Goal: Entertainment & Leisure: Browse casually

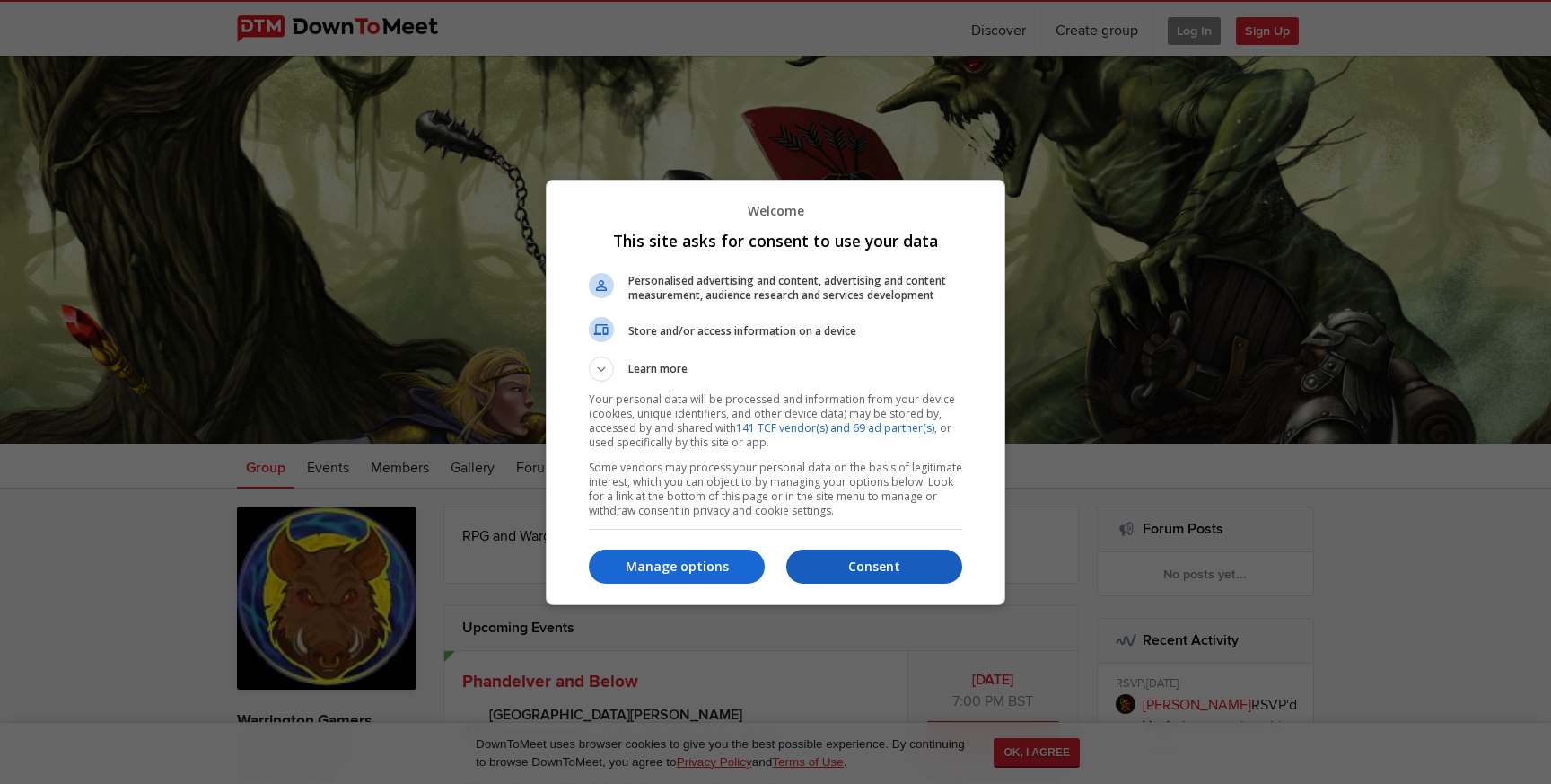
click at [815, 555] on button "Consent" at bounding box center [875, 567] width 176 height 34
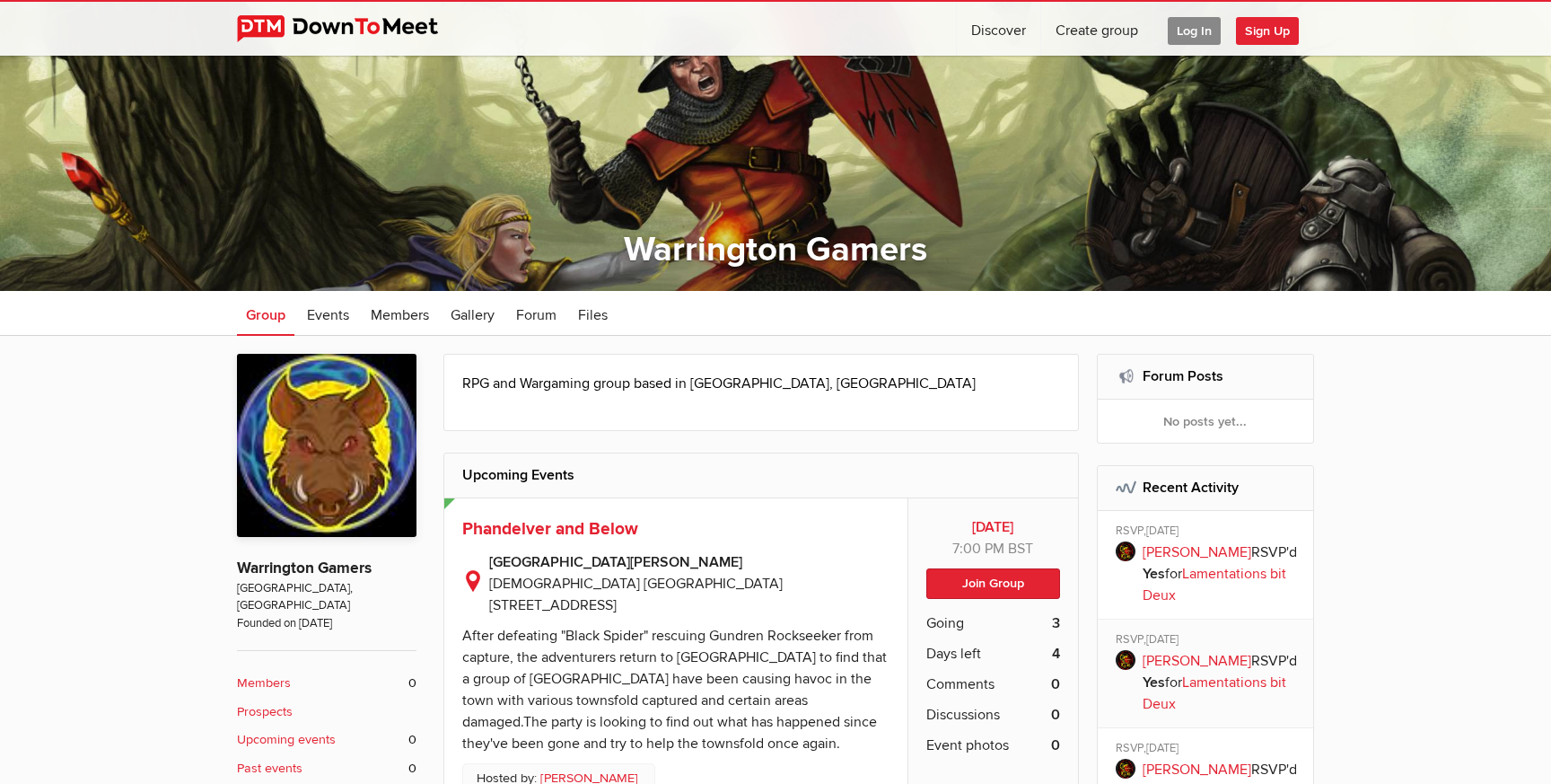
scroll to position [146, 0]
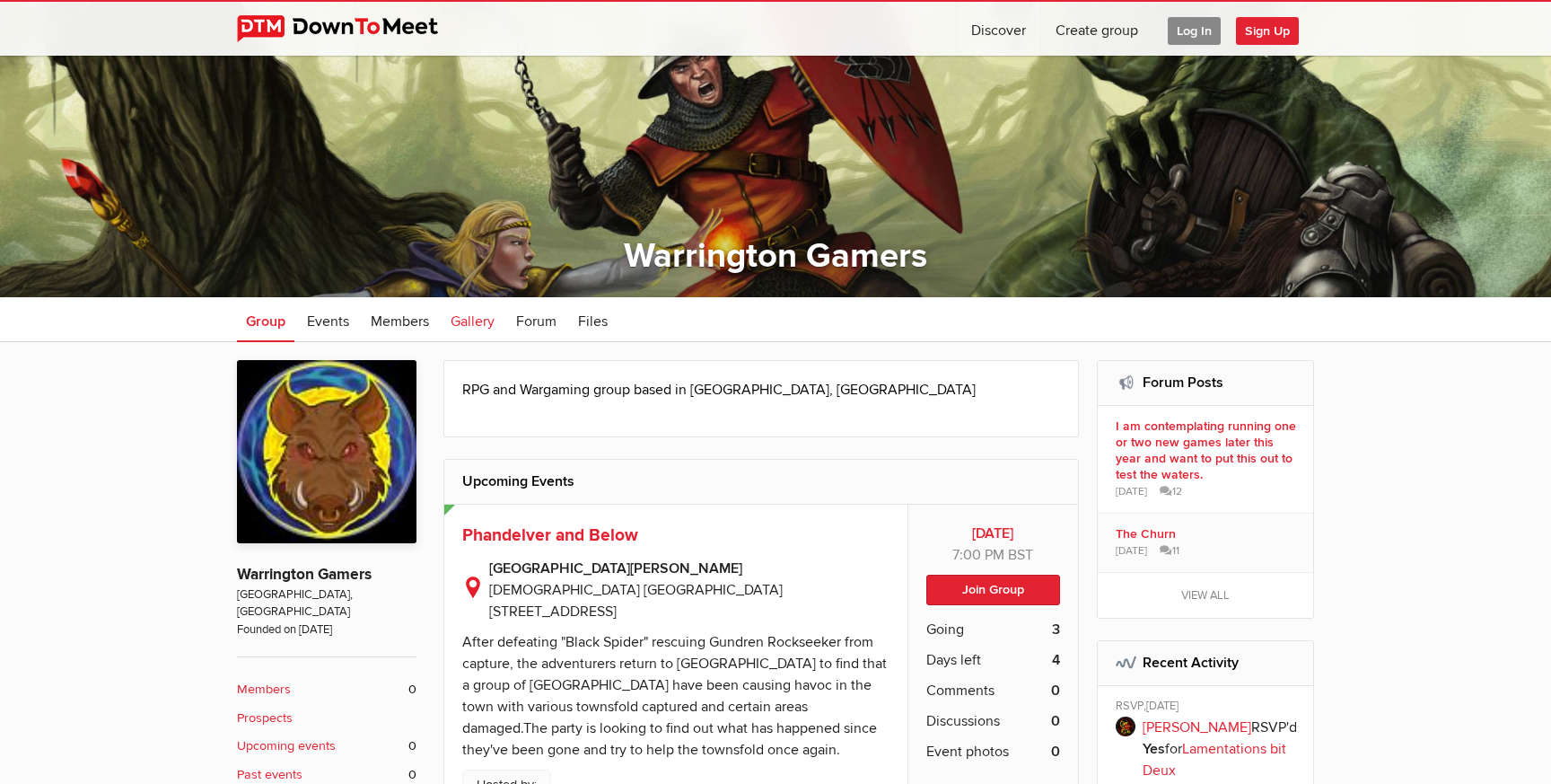
click at [469, 315] on span "Gallery" at bounding box center [472, 321] width 44 height 18
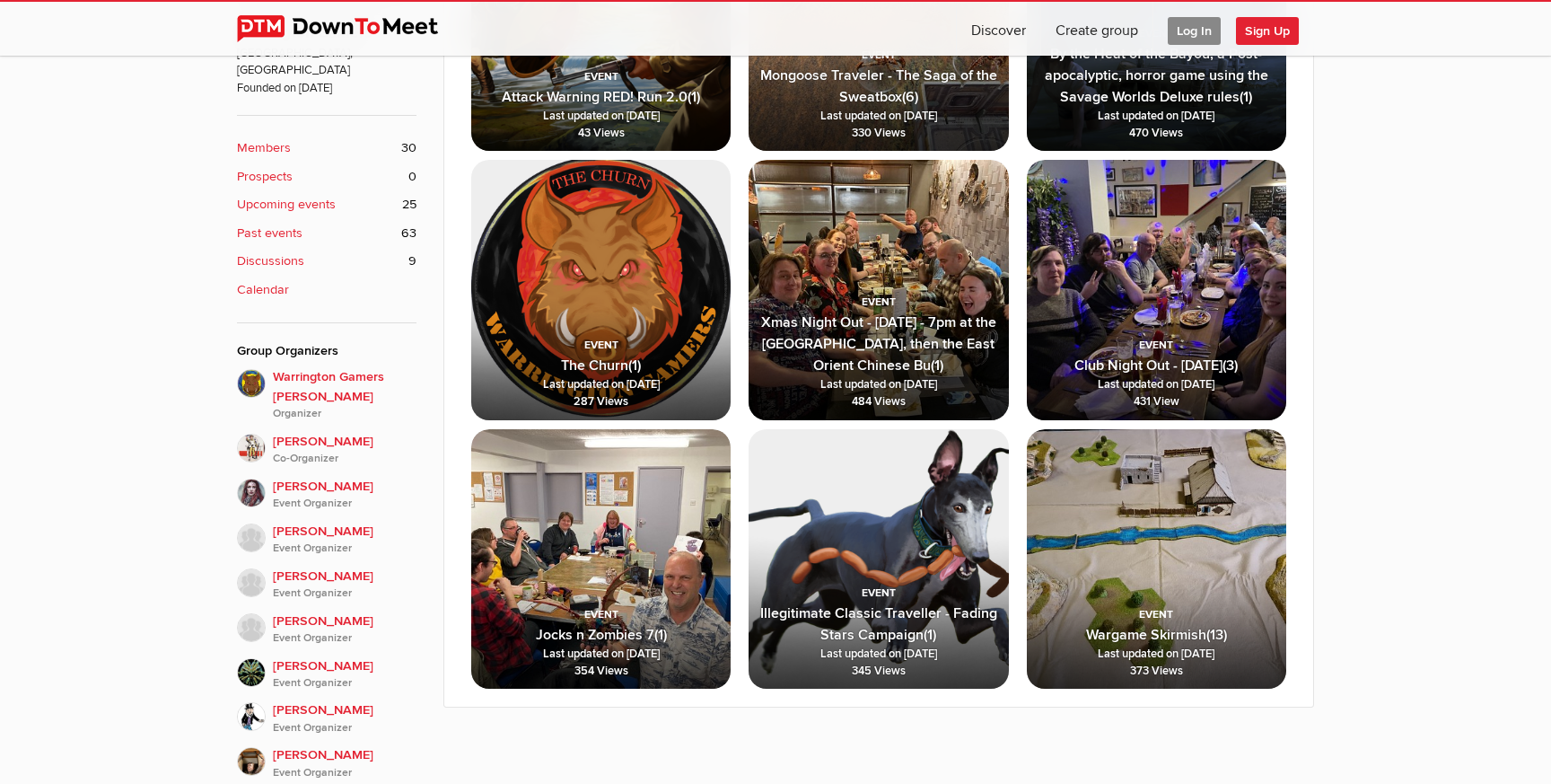
scroll to position [691, 0]
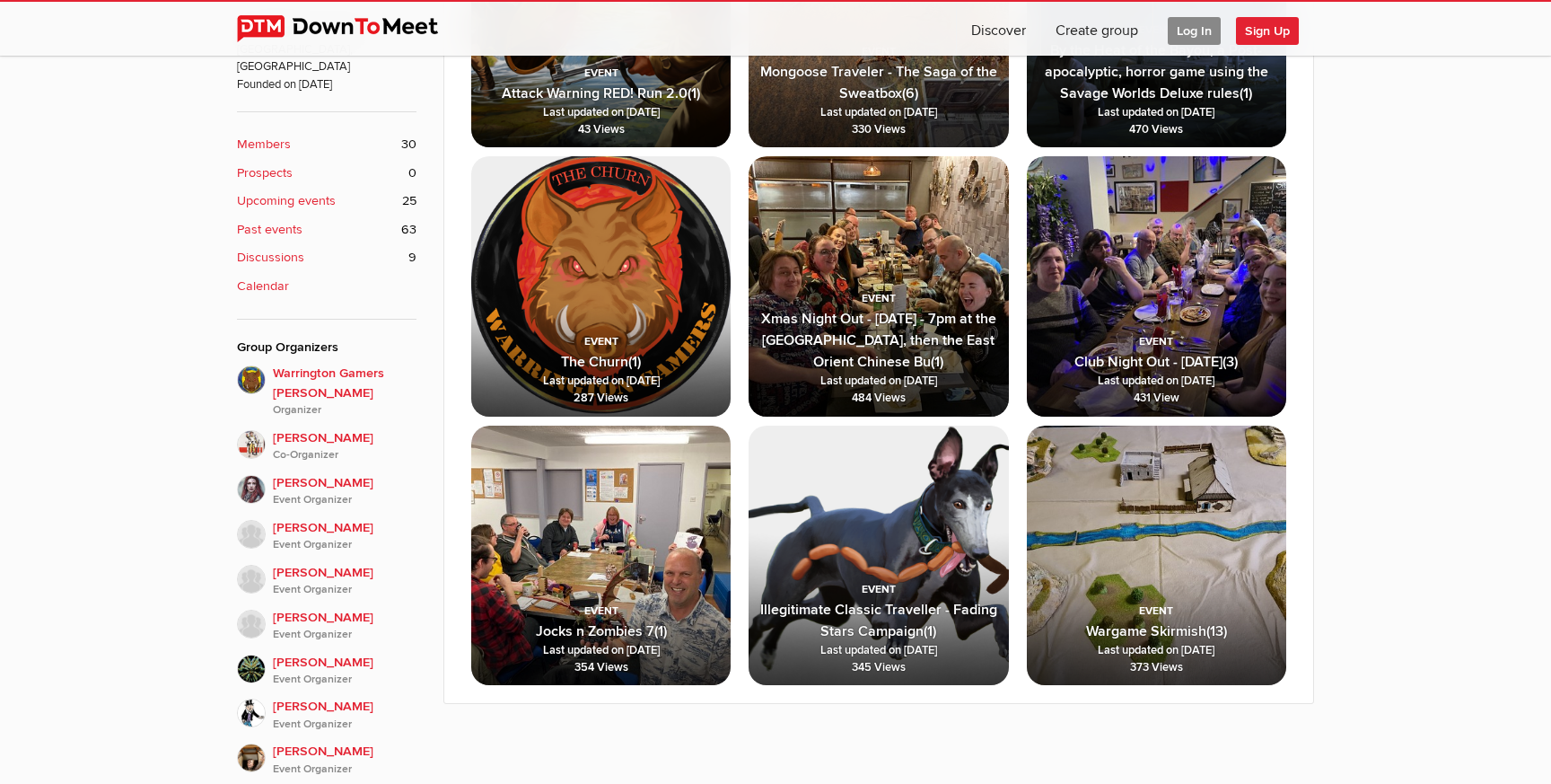
click at [1085, 336] on span "Club Night Out - [DATE] (3) Last updated on [DATE] 431 View" at bounding box center [1156, 349] width 260 height 131
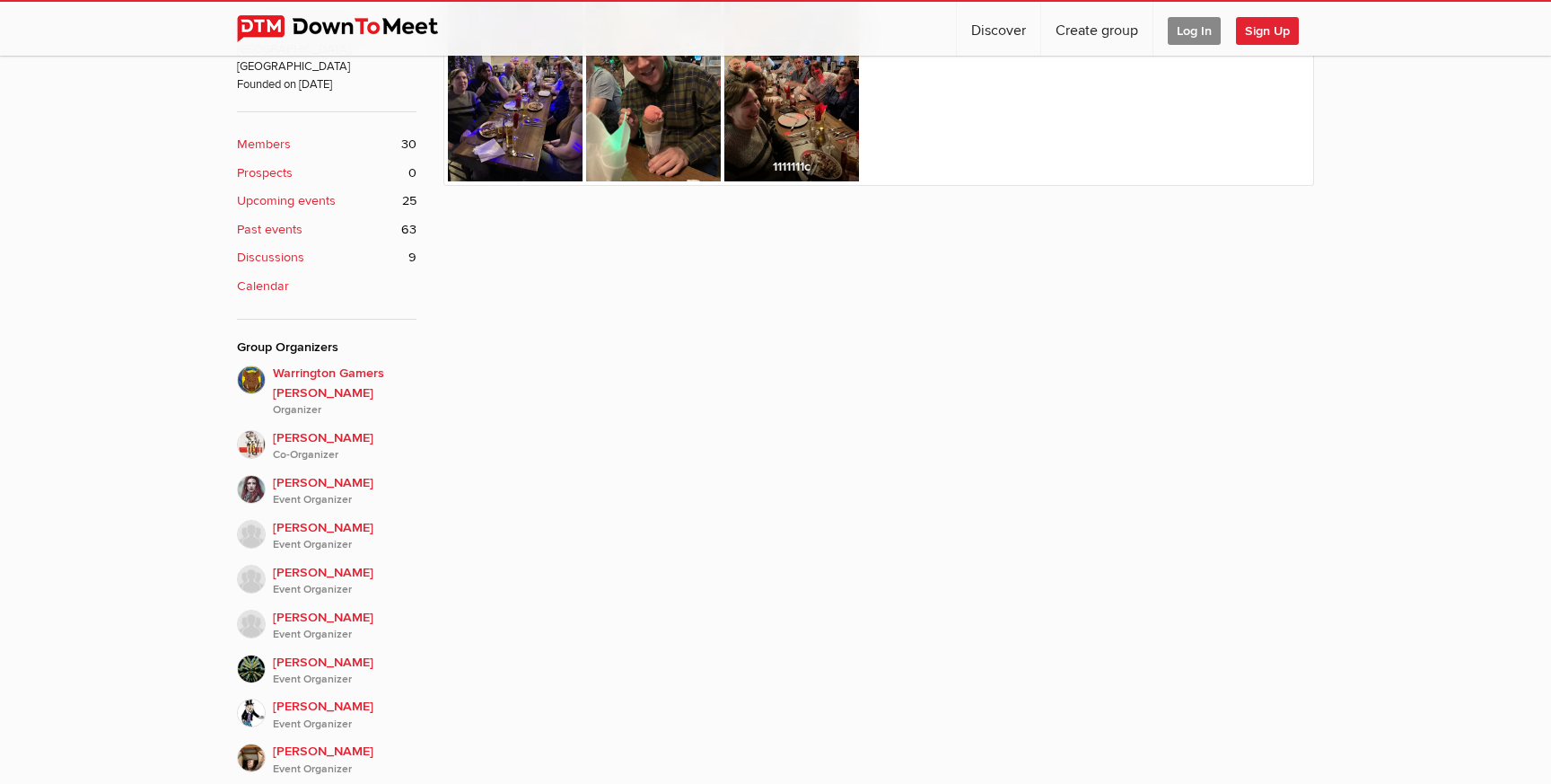
click at [782, 123] on img at bounding box center [792, 92] width 135 height 179
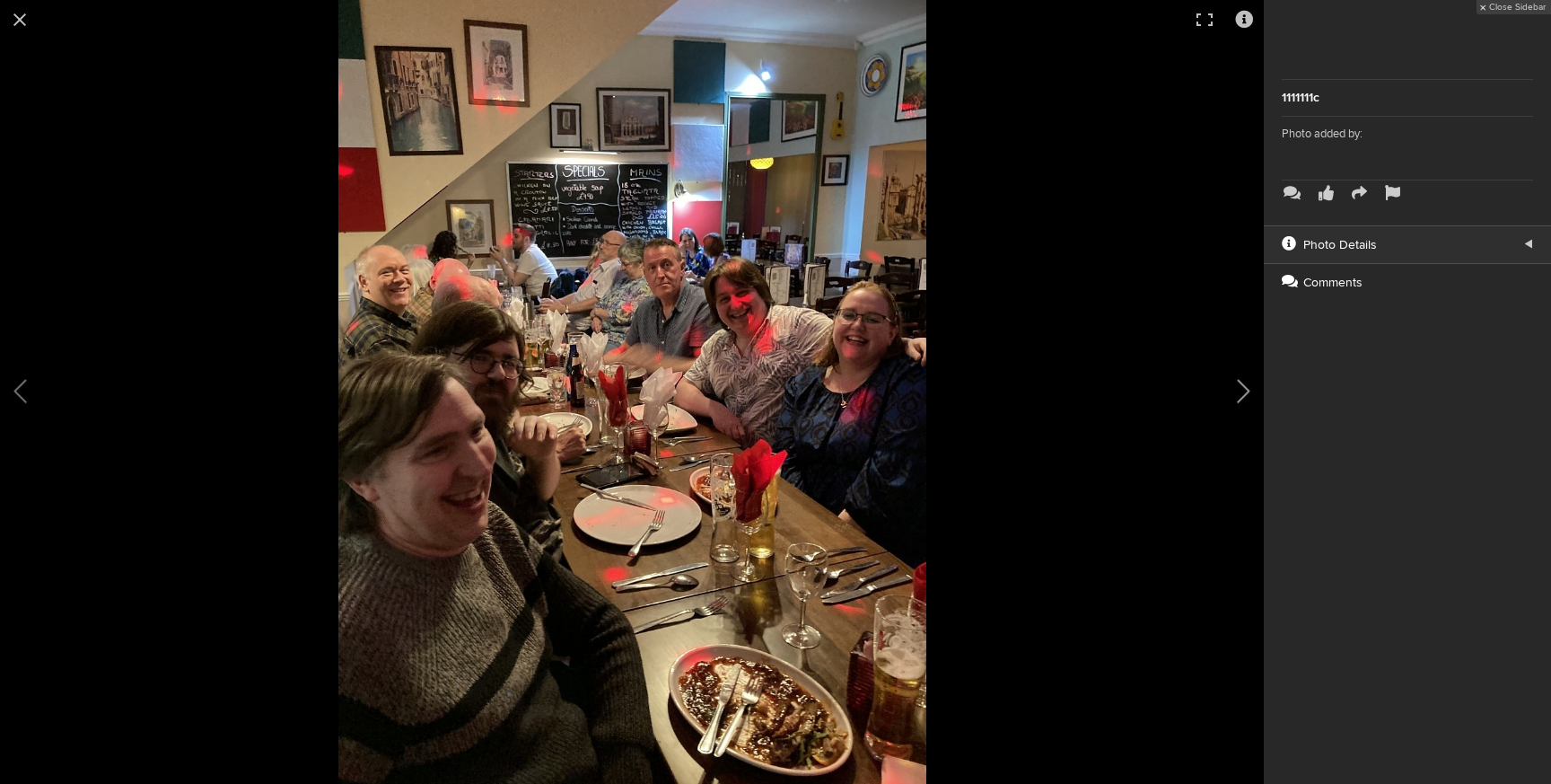
click at [1239, 391] on button at bounding box center [1219, 392] width 90 height 470
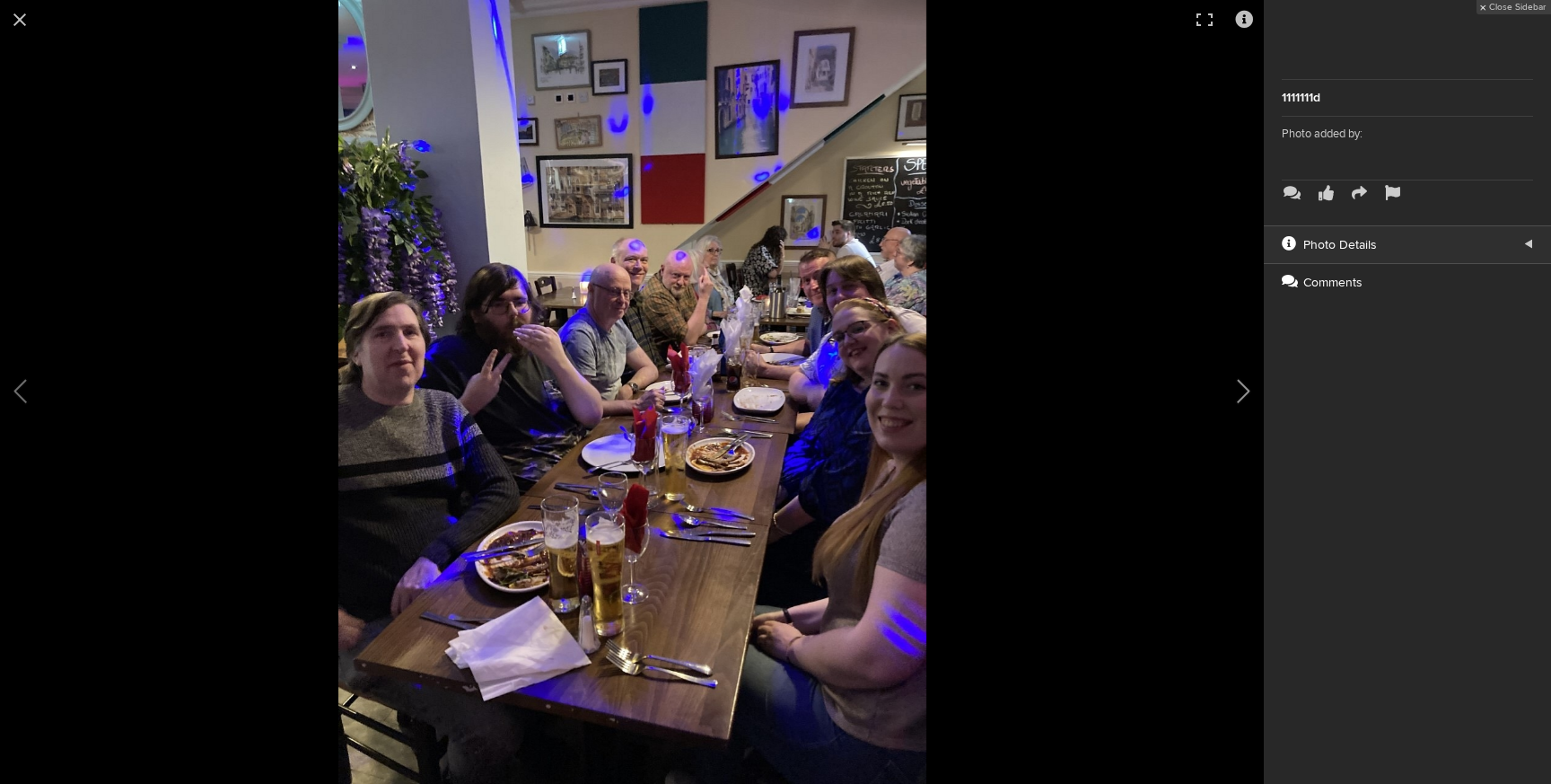
click at [1239, 391] on button at bounding box center [1219, 392] width 90 height 470
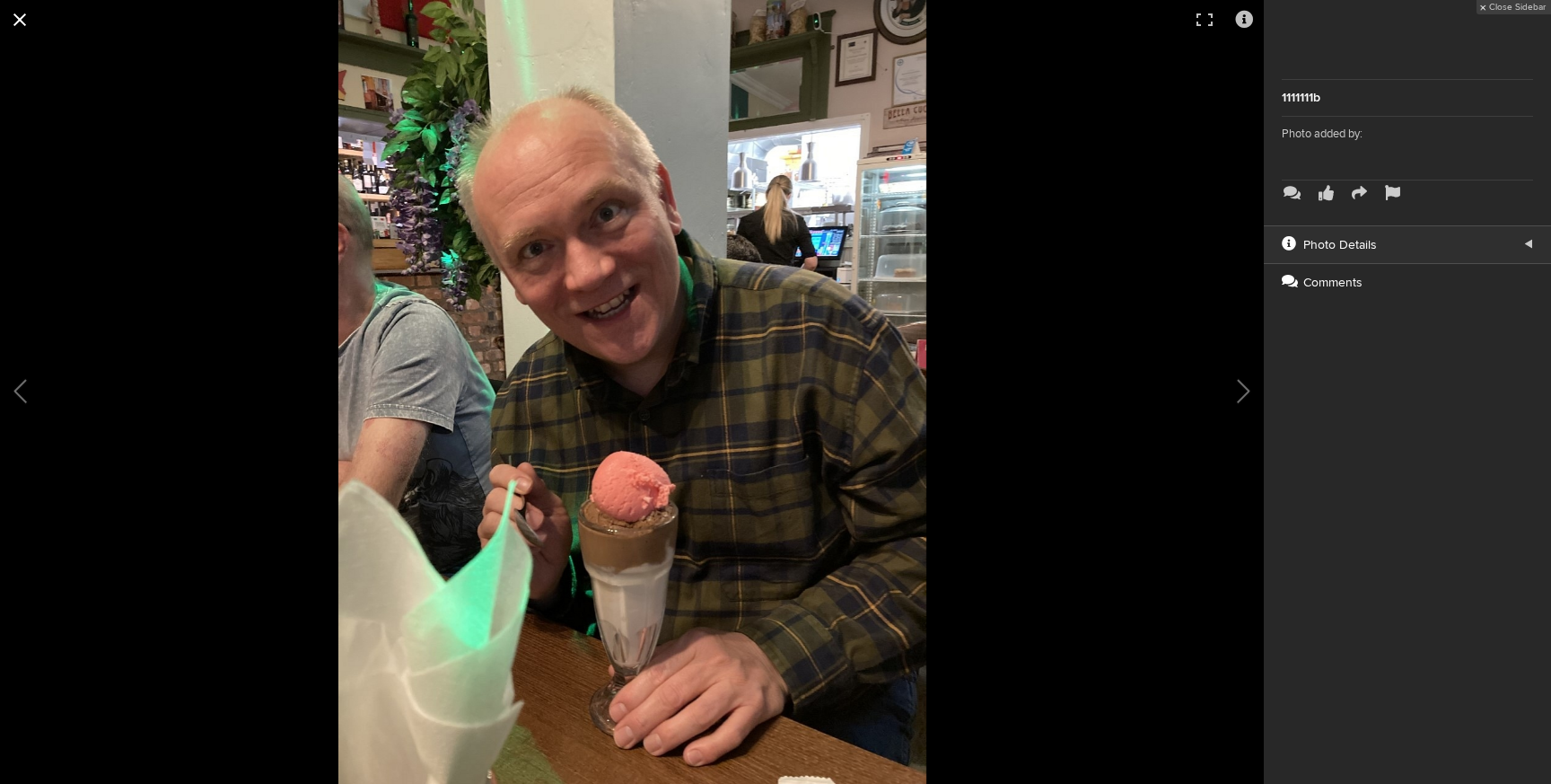
click at [26, 27] on button at bounding box center [20, 20] width 40 height 40
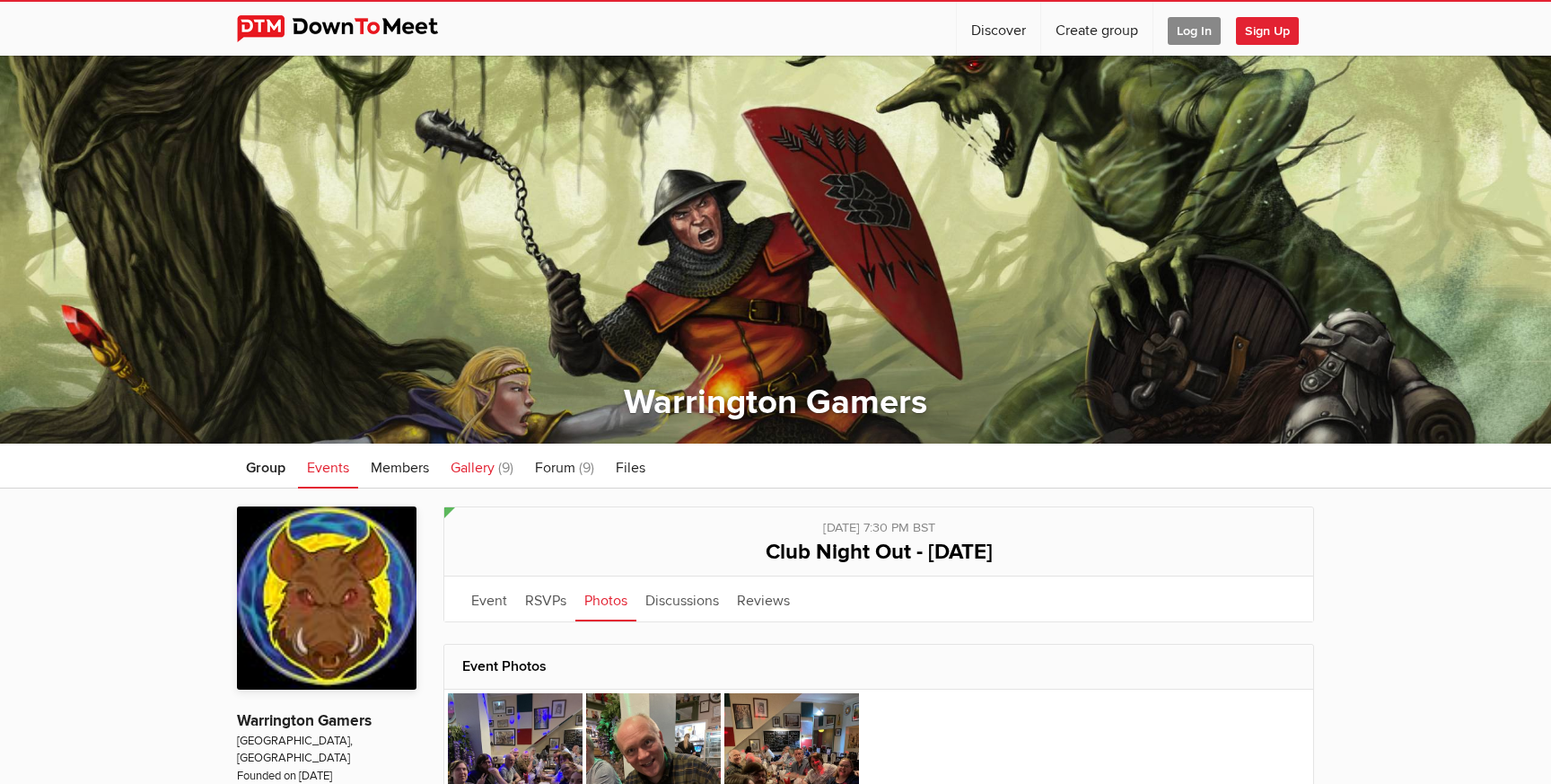
click at [491, 466] on span "Gallery" at bounding box center [472, 468] width 44 height 18
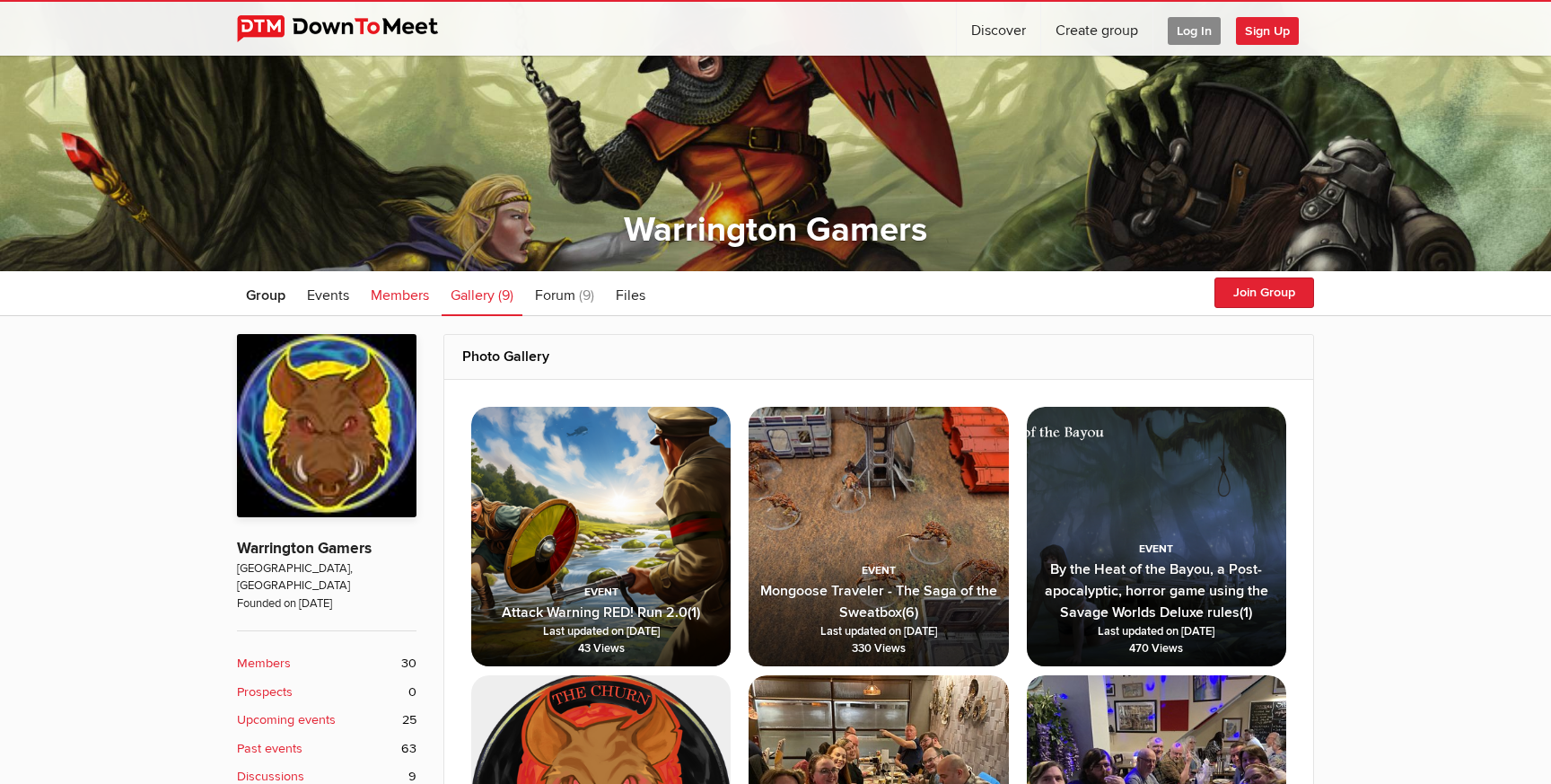
scroll to position [258, 0]
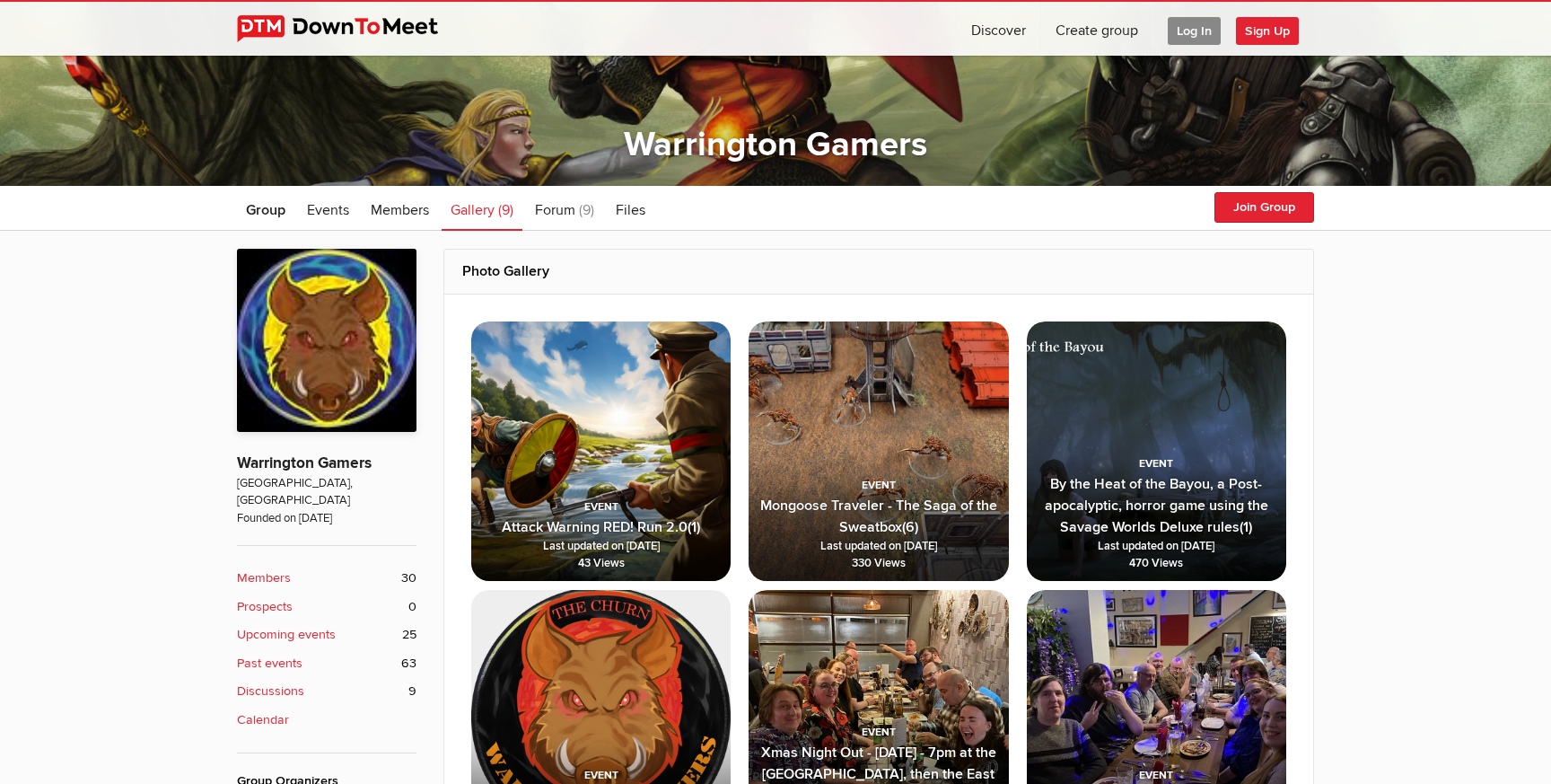
click at [576, 490] on span "Attack Warning RED! Run 2.0 (1) Last updated on [DATE] 43 Views" at bounding box center [601, 515] width 260 height 131
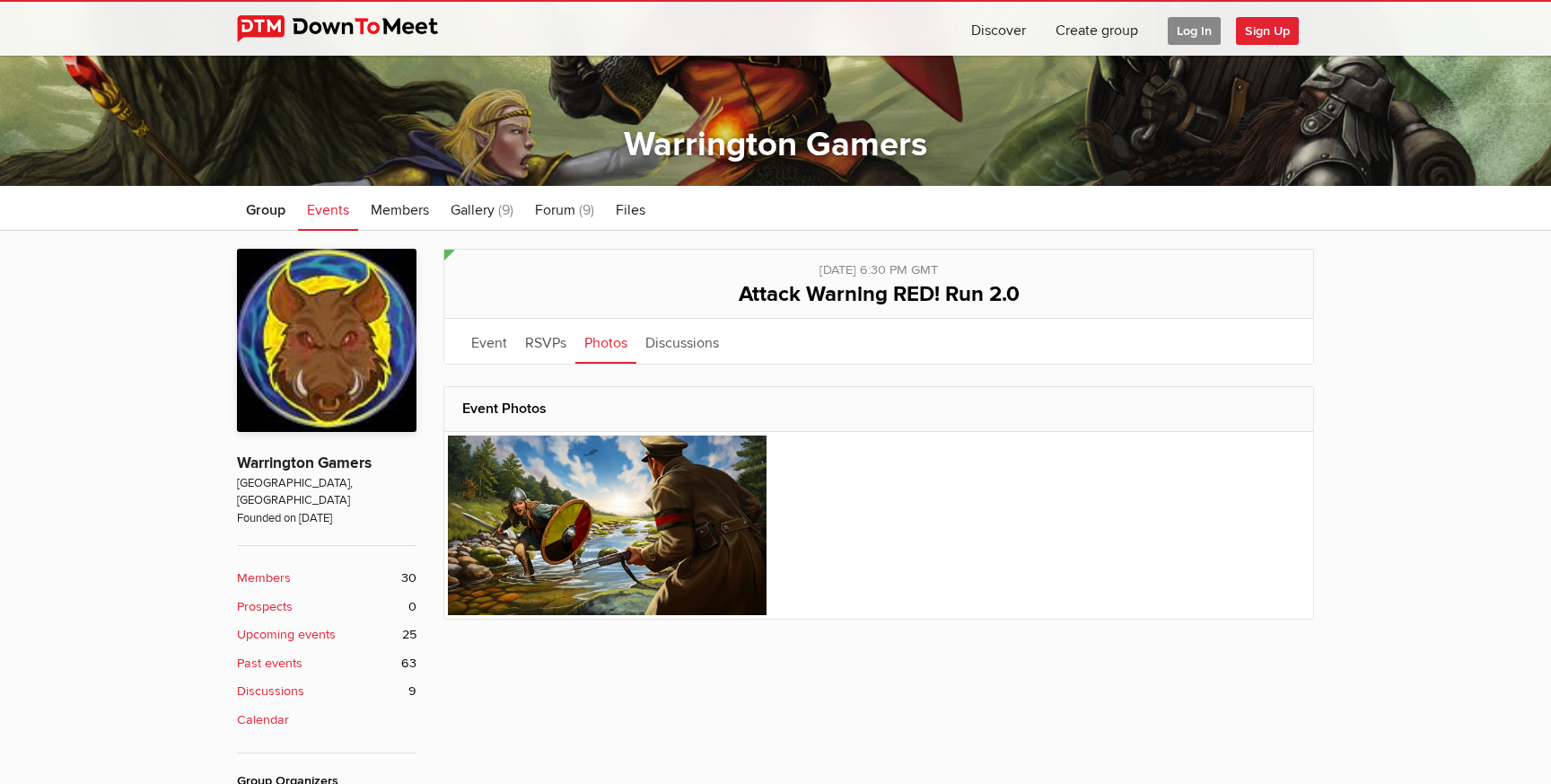
click at [576, 490] on img at bounding box center [606, 525] width 318 height 179
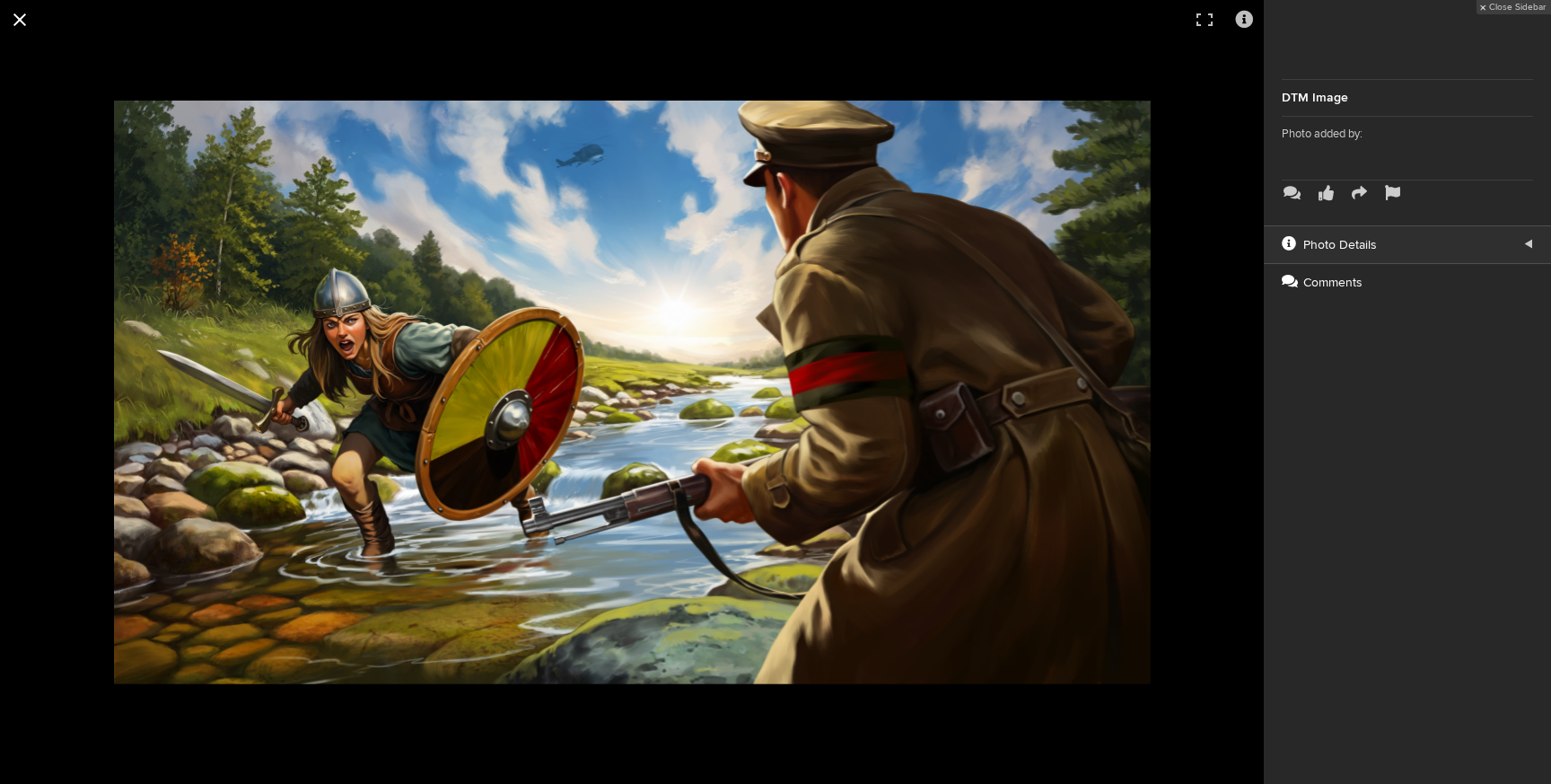
click at [16, 28] on button at bounding box center [20, 20] width 40 height 40
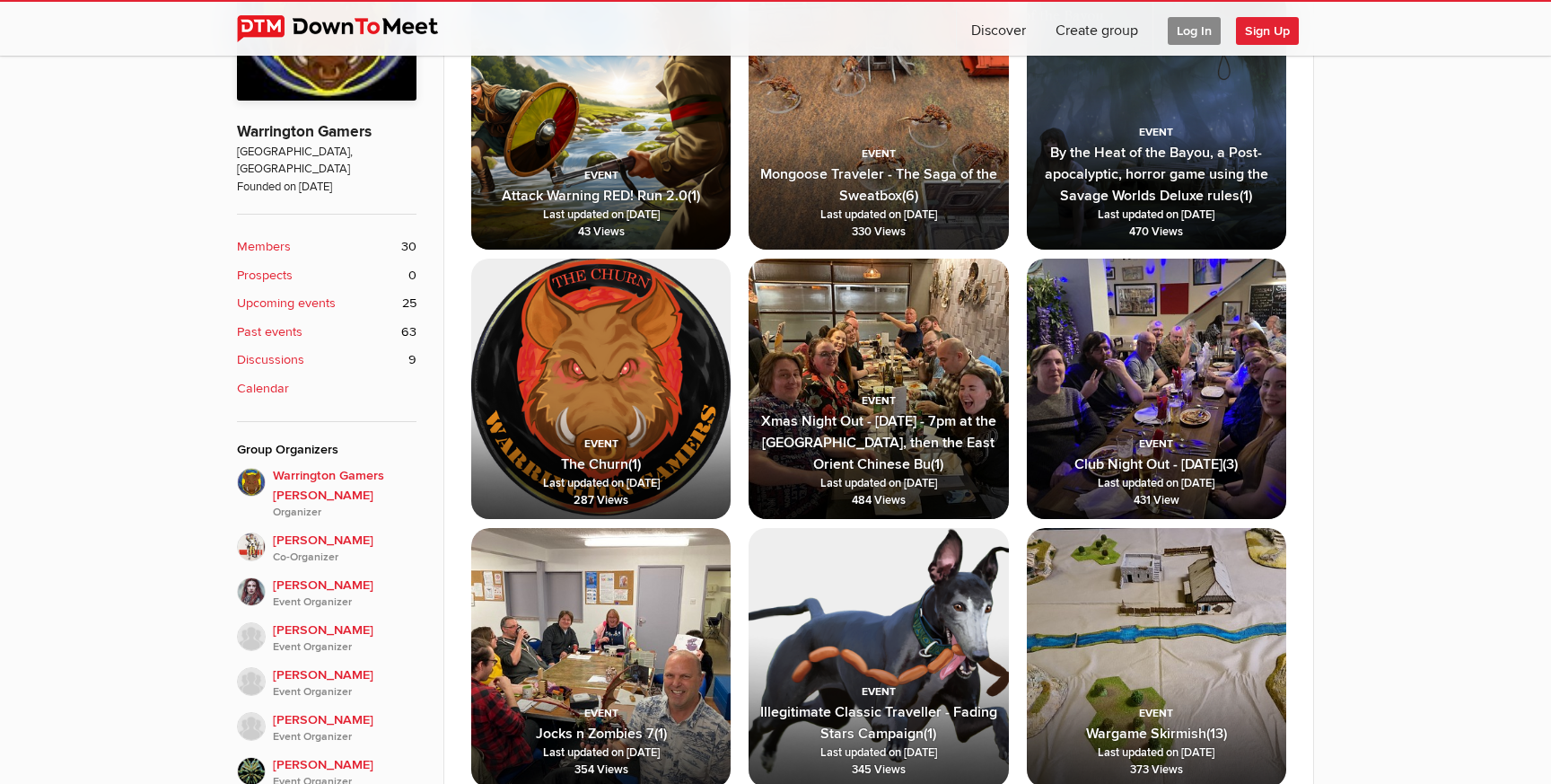
scroll to position [594, 0]
